Goal: Task Accomplishment & Management: Complete application form

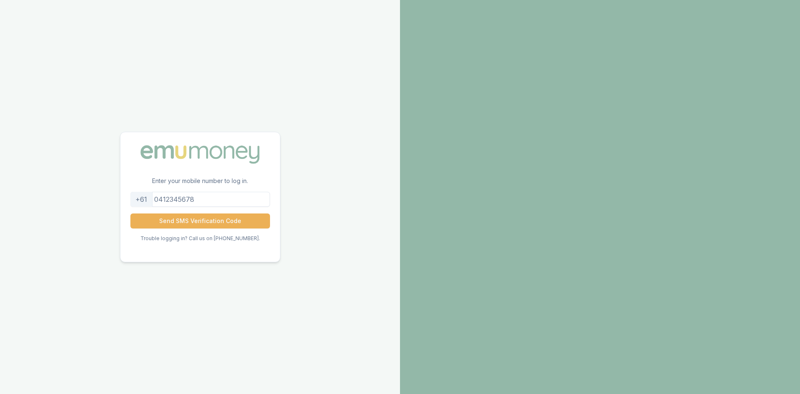
click at [210, 196] on input "tel" at bounding box center [200, 199] width 140 height 15
type input "0452287869"
click at [203, 218] on button "Send SMS Verification Code" at bounding box center [200, 220] width 140 height 15
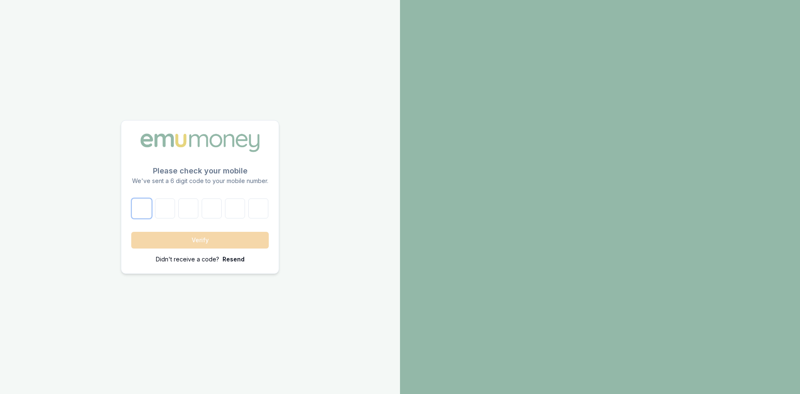
click at [148, 212] on input "number" at bounding box center [142, 208] width 20 height 20
type input "3"
type input "2"
type input "1"
type input "2"
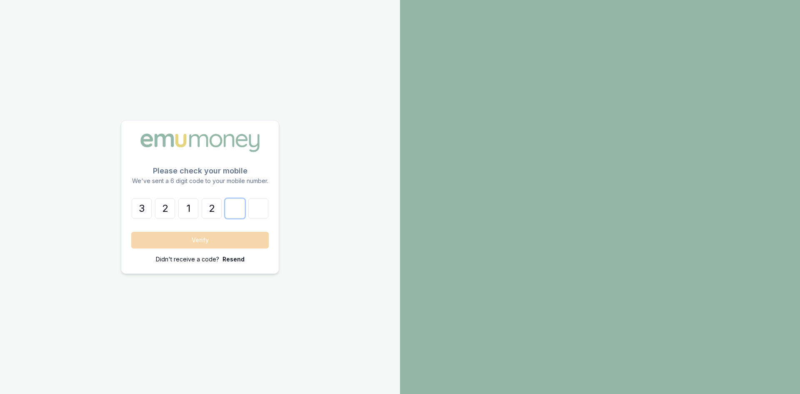
type input "8"
type input "7"
click at [131, 232] on button "Verify" at bounding box center [200, 240] width 138 height 17
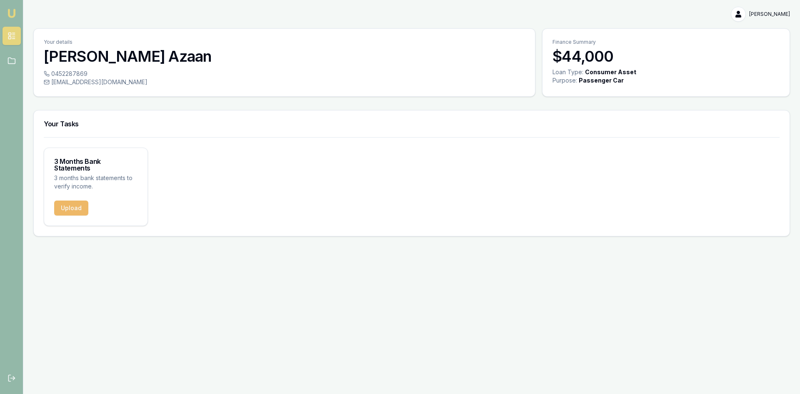
click at [73, 204] on button "Upload" at bounding box center [71, 207] width 34 height 15
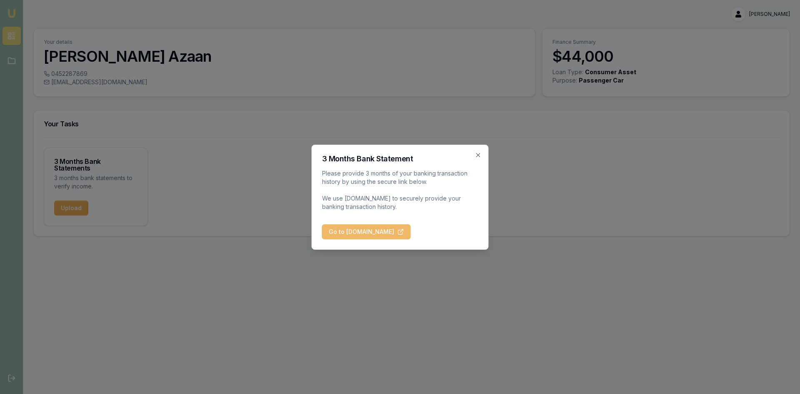
click at [381, 232] on button "Go to [DOMAIN_NAME]" at bounding box center [366, 231] width 89 height 15
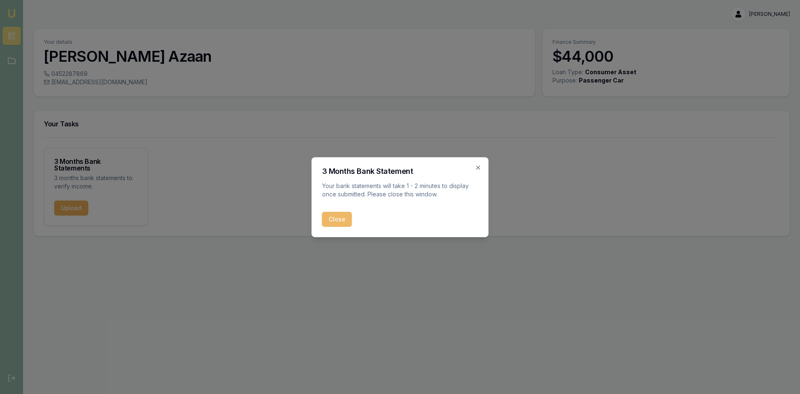
click at [336, 222] on button "Close" at bounding box center [337, 219] width 30 height 15
